Goal: Information Seeking & Learning: Learn about a topic

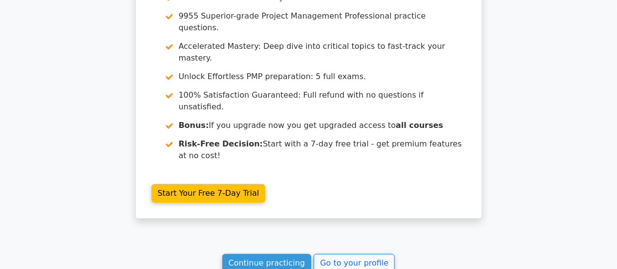
scroll to position [1731, 0]
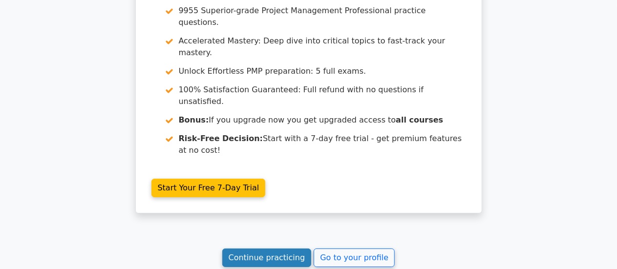
click at [253, 249] on link "Continue practicing" at bounding box center [266, 258] width 89 height 19
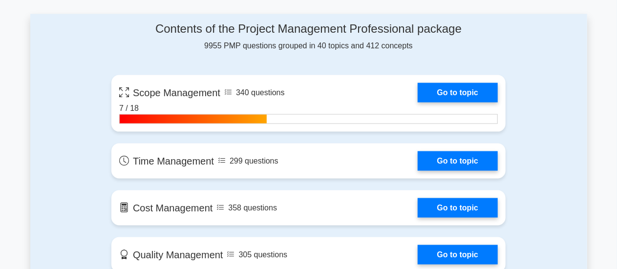
scroll to position [630, 0]
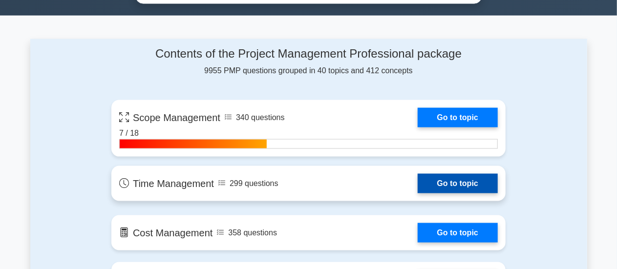
click at [436, 183] on link "Go to topic" at bounding box center [458, 184] width 80 height 20
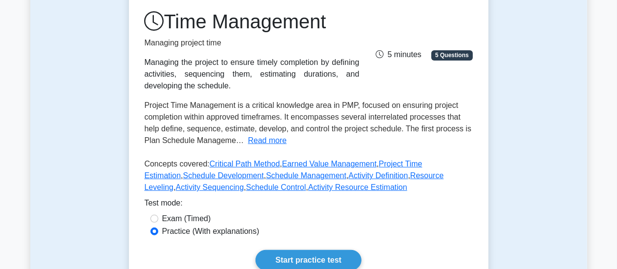
scroll to position [136, 0]
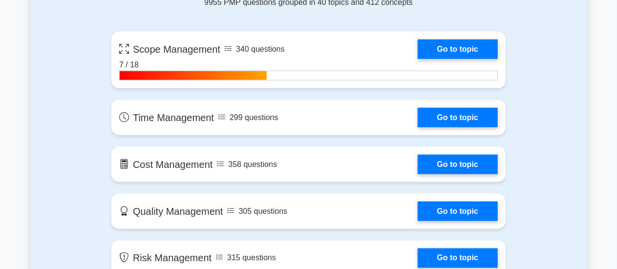
scroll to position [708, 0]
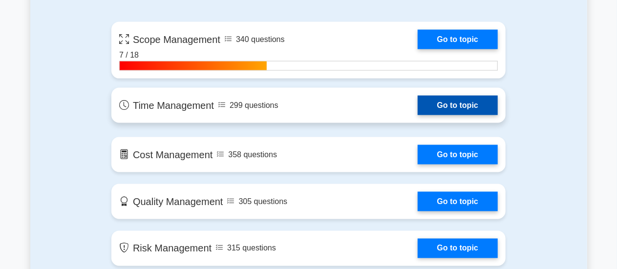
click at [418, 110] on link "Go to topic" at bounding box center [458, 106] width 80 height 20
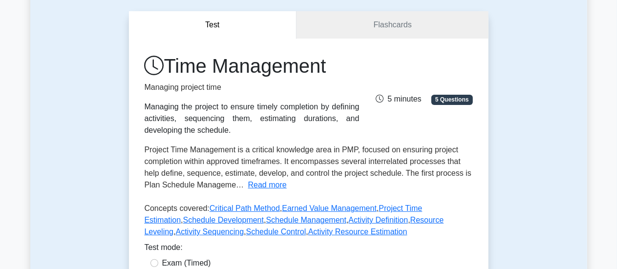
scroll to position [83, 0]
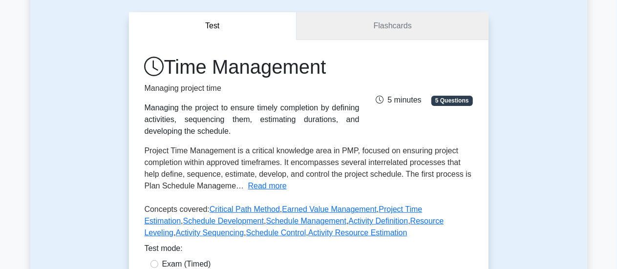
click at [469, 34] on link "Flashcards" at bounding box center [393, 26] width 192 height 28
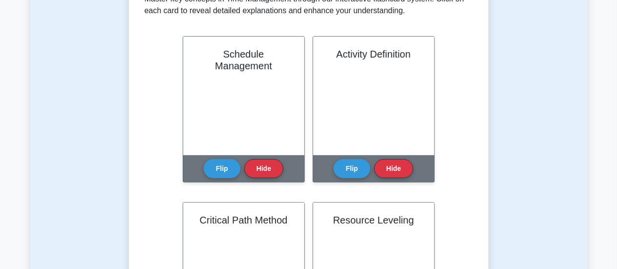
scroll to position [219, 0]
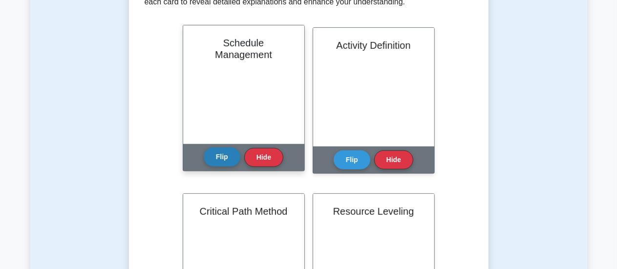
click at [213, 157] on button "Flip" at bounding box center [222, 157] width 37 height 19
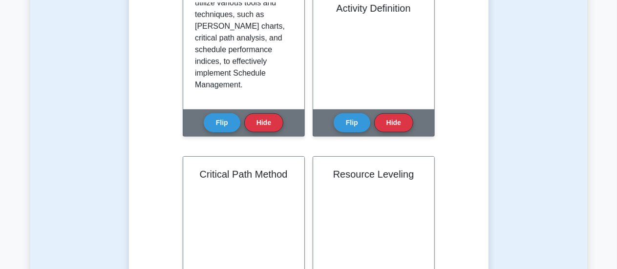
scroll to position [204, 0]
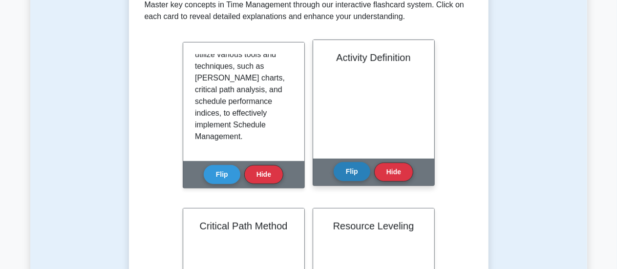
click at [356, 165] on button "Flip" at bounding box center [352, 171] width 37 height 19
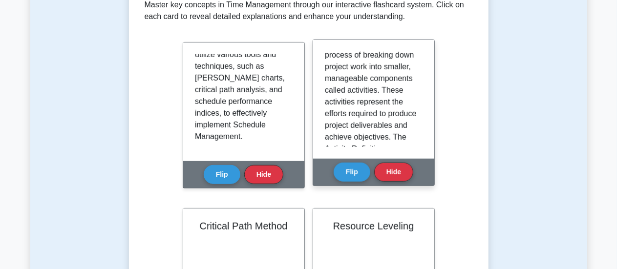
scroll to position [16, 0]
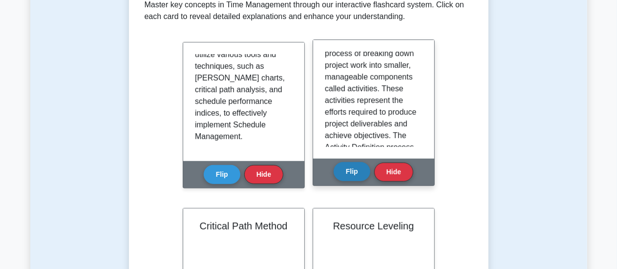
click at [357, 171] on button "Flip" at bounding box center [352, 171] width 37 height 19
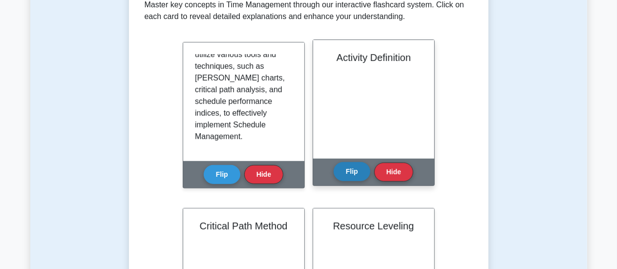
click at [357, 171] on button "Flip" at bounding box center [352, 171] width 37 height 19
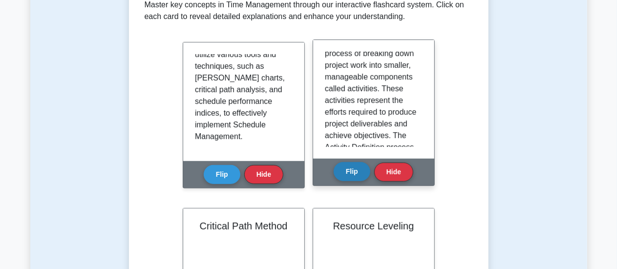
click at [357, 171] on button "Flip" at bounding box center [352, 171] width 37 height 19
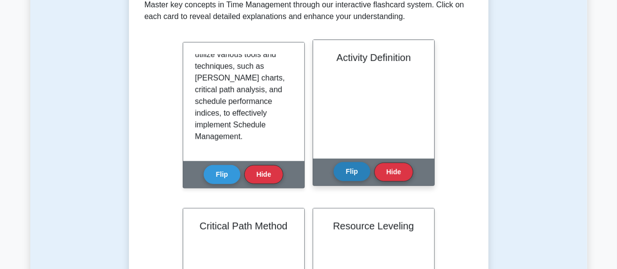
click at [357, 171] on button "Flip" at bounding box center [352, 171] width 37 height 19
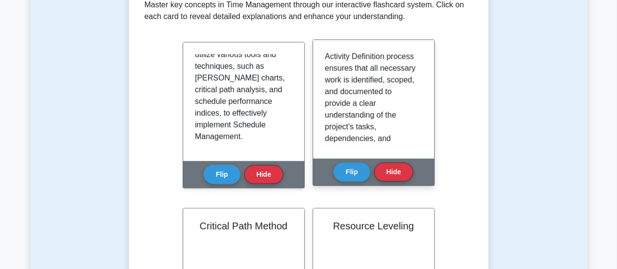
scroll to position [105, 0]
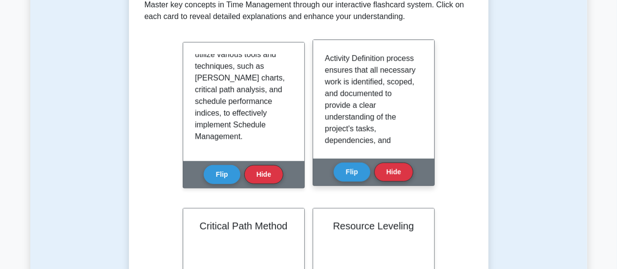
click at [420, 86] on div "Activity Definition is the process of breaking down project work into smaller, …" at bounding box center [373, 99] width 121 height 119
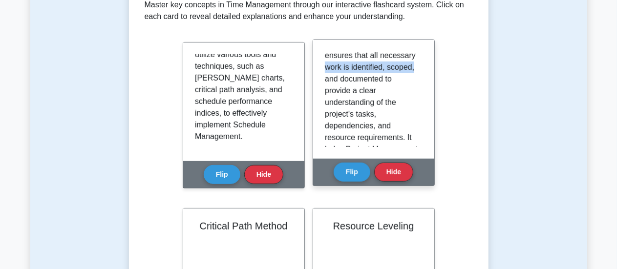
scroll to position [117, 0]
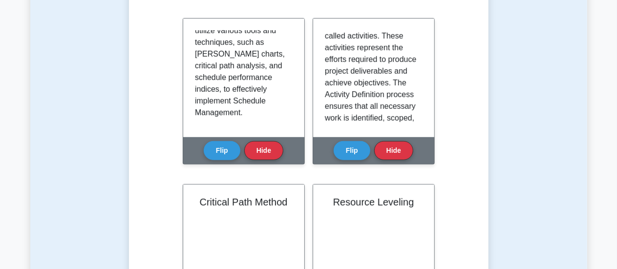
scroll to position [245, 0]
